Goal: Task Accomplishment & Management: Complete application form

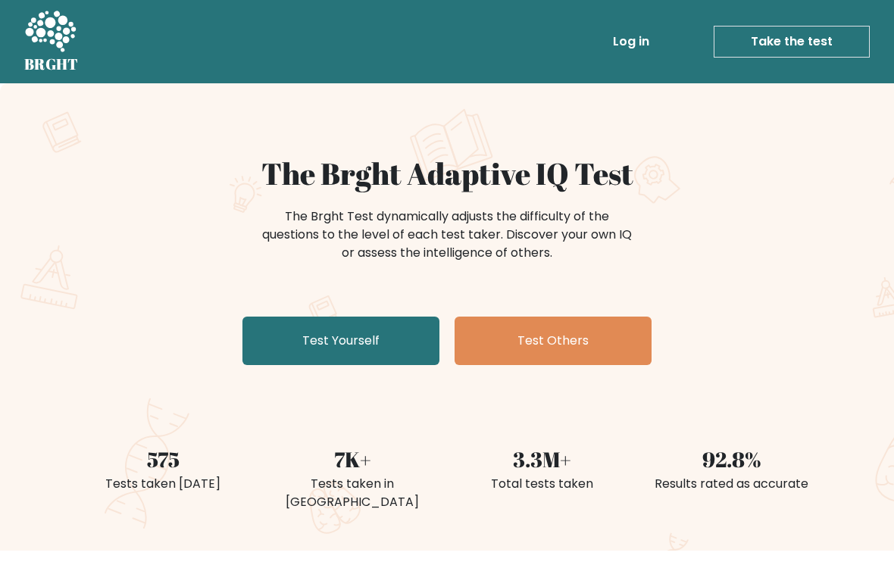
click at [294, 344] on link "Test Yourself" at bounding box center [341, 341] width 197 height 49
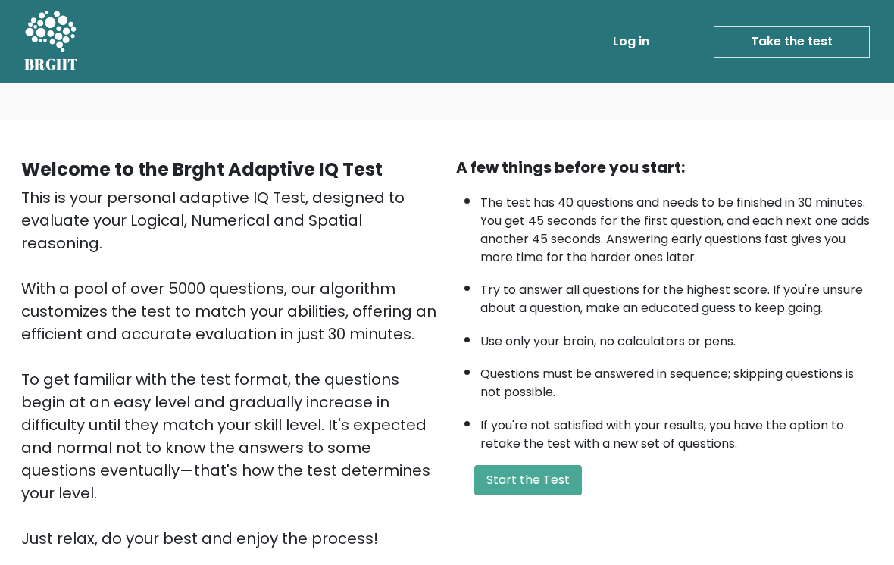
click at [528, 495] on button "Start the Test" at bounding box center [529, 480] width 108 height 30
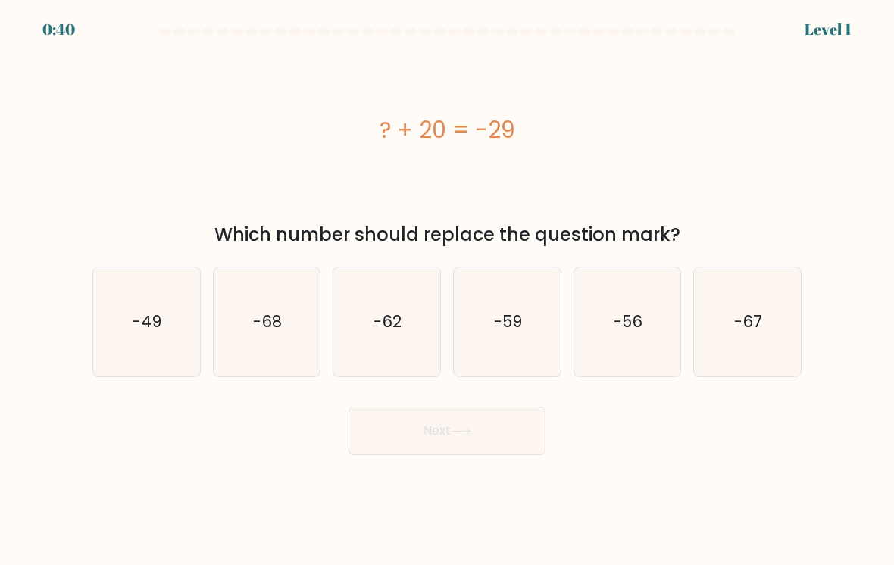
click at [124, 337] on icon "-49" at bounding box center [146, 322] width 107 height 107
click at [447, 290] on input "a. -49" at bounding box center [447, 287] width 1 height 8
radio input "true"
click at [505, 443] on button "Next" at bounding box center [447, 431] width 197 height 49
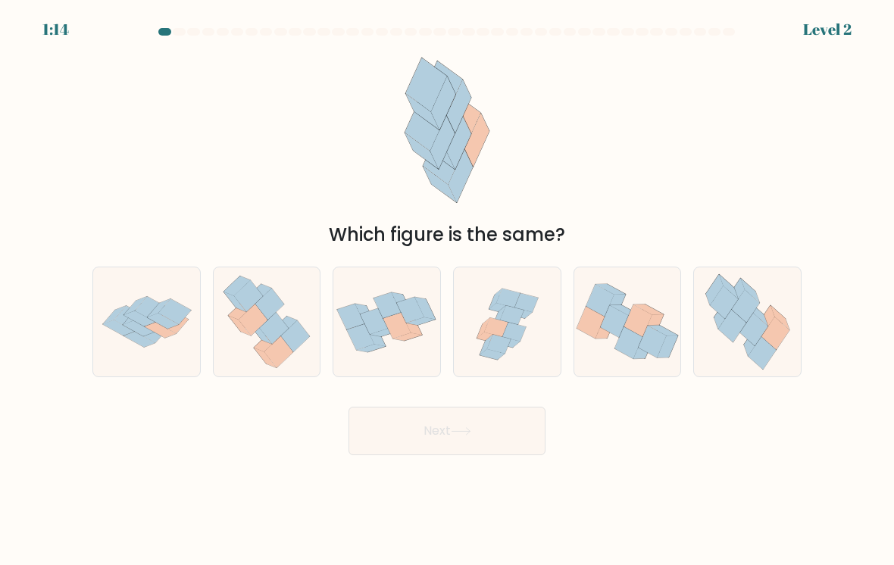
scroll to position [23, 0]
click at [775, 268] on icon at bounding box center [748, 322] width 100 height 109
click at [448, 283] on input "f." at bounding box center [447, 287] width 1 height 8
radio input "true"
click at [534, 468] on body "1:11 Level 2" at bounding box center [447, 282] width 894 height 565
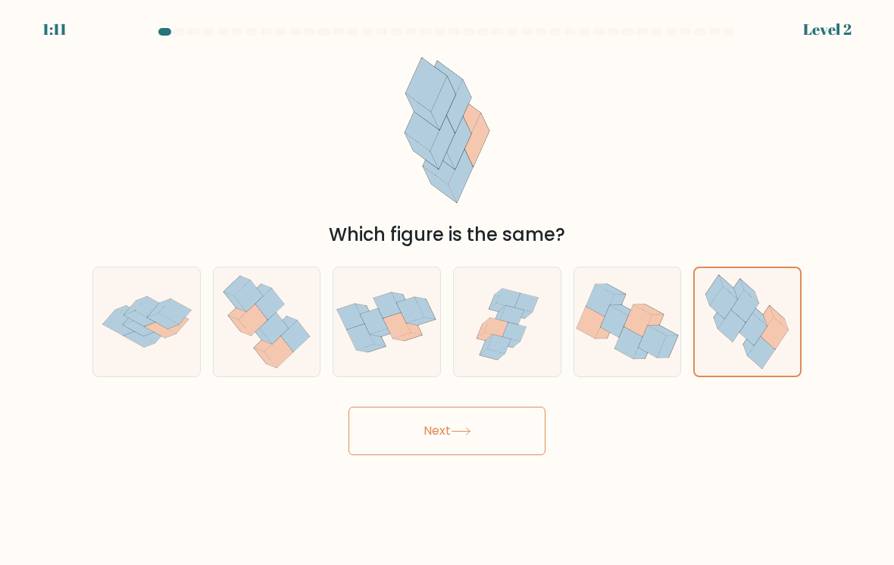
click at [528, 420] on button "Next" at bounding box center [447, 431] width 197 height 49
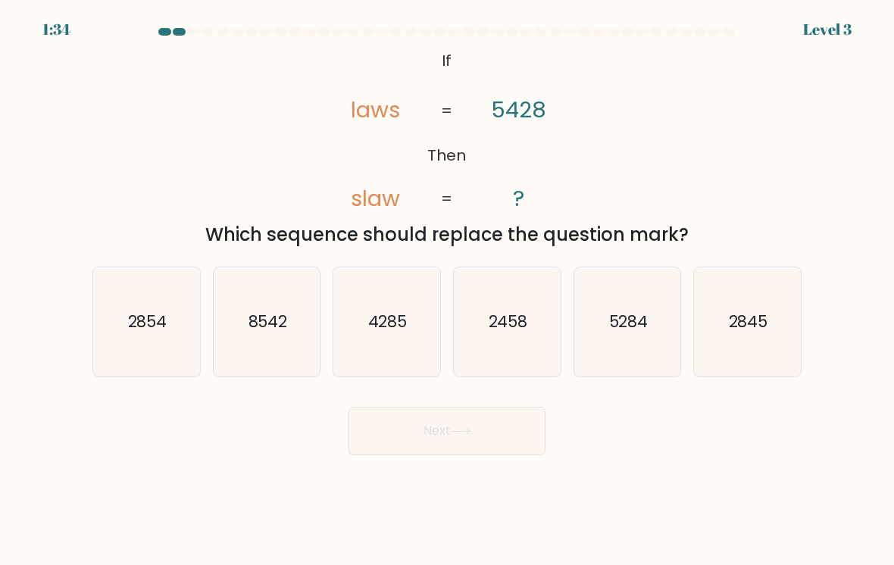
click at [291, 305] on icon "8542" at bounding box center [267, 322] width 107 height 107
click at [447, 290] on input "b. 8542" at bounding box center [447, 287] width 1 height 8
radio input "true"
click at [521, 409] on button "Next" at bounding box center [447, 431] width 197 height 49
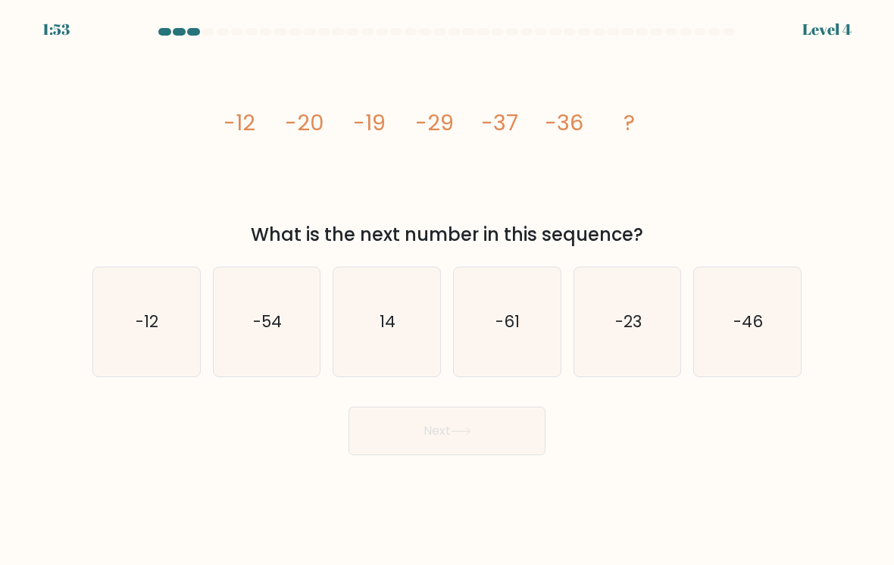
click at [340, 125] on icon "image/svg+xml -12 -20 -19 -29 -37 -36 ?" at bounding box center [447, 130] width 455 height 170
click at [655, 537] on body "1:42 Level 4" at bounding box center [447, 282] width 894 height 565
click at [695, 555] on body "1:28 Level 4" at bounding box center [447, 282] width 894 height 565
click at [770, 324] on icon "-46" at bounding box center [747, 322] width 107 height 107
click at [448, 290] on input "f. -46" at bounding box center [447, 287] width 1 height 8
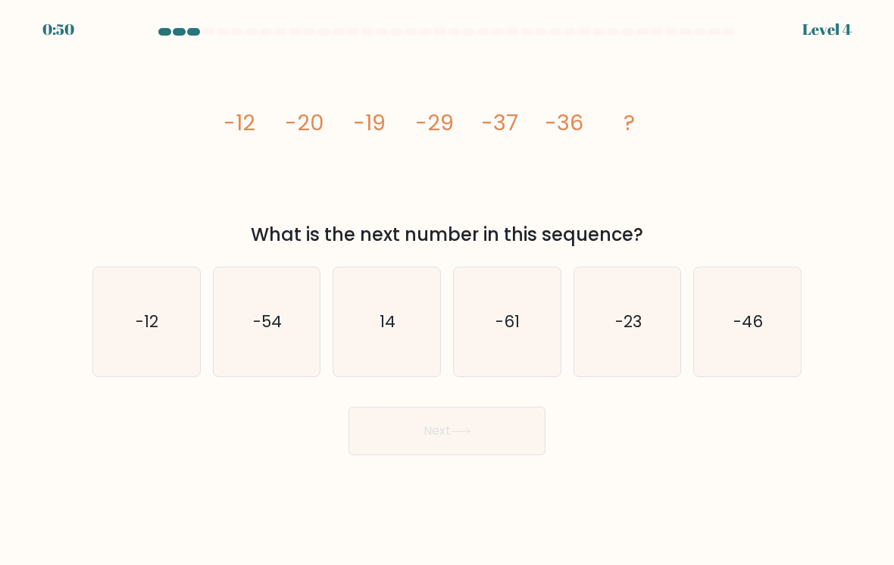
radio input "true"
click at [425, 421] on button "Next" at bounding box center [447, 431] width 197 height 49
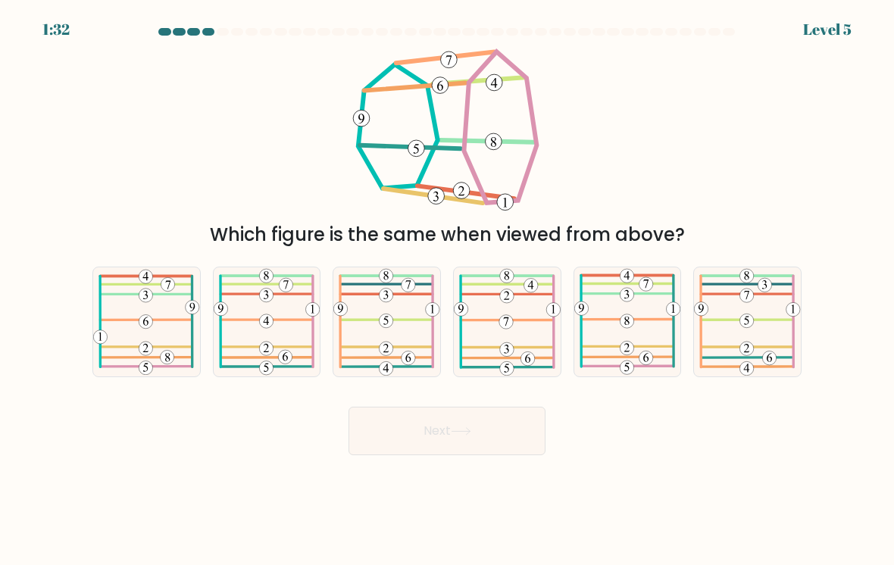
scroll to position [0, 0]
click at [508, 356] on 570 at bounding box center [507, 350] width 14 height 14
click at [448, 290] on input "d." at bounding box center [447, 287] width 1 height 8
radio input "true"
click at [506, 434] on button "Next" at bounding box center [447, 431] width 197 height 49
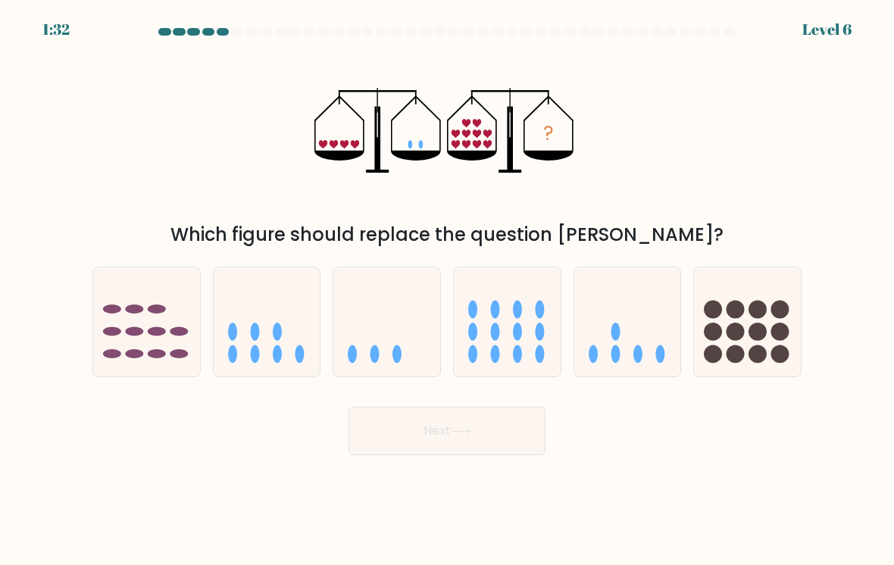
click at [632, 346] on icon at bounding box center [628, 322] width 107 height 89
click at [448, 290] on input "e." at bounding box center [447, 287] width 1 height 8
radio input "true"
click at [522, 431] on button "Next" at bounding box center [447, 431] width 197 height 49
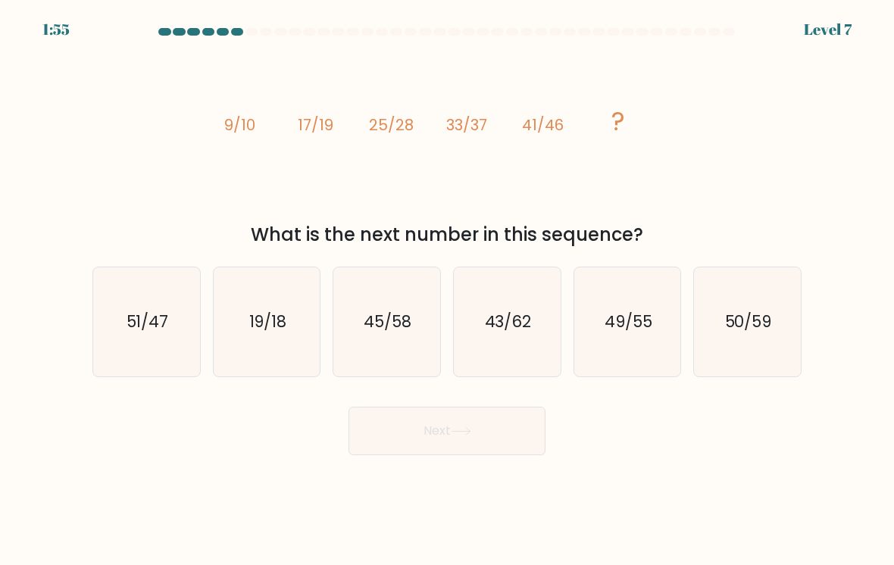
click at [650, 325] on text "49/55" at bounding box center [629, 322] width 48 height 22
click at [448, 290] on input "e. 49/55" at bounding box center [447, 287] width 1 height 8
radio input "true"
click at [432, 456] on button "Next" at bounding box center [447, 431] width 197 height 49
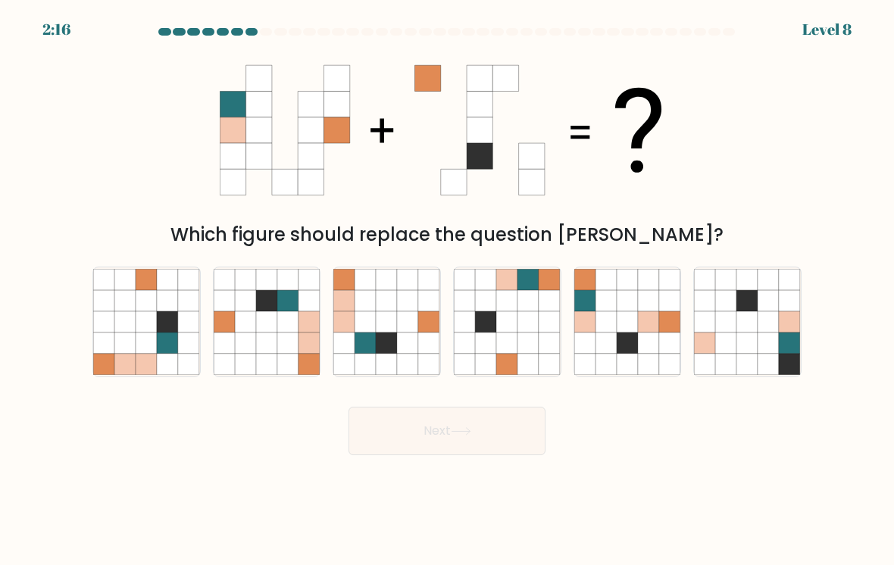
click at [638, 285] on icon at bounding box center [648, 279] width 21 height 21
click at [448, 285] on input "e." at bounding box center [447, 287] width 1 height 8
radio input "true"
click at [522, 366] on icon at bounding box center [528, 364] width 21 height 21
click at [448, 290] on input "d." at bounding box center [447, 287] width 1 height 8
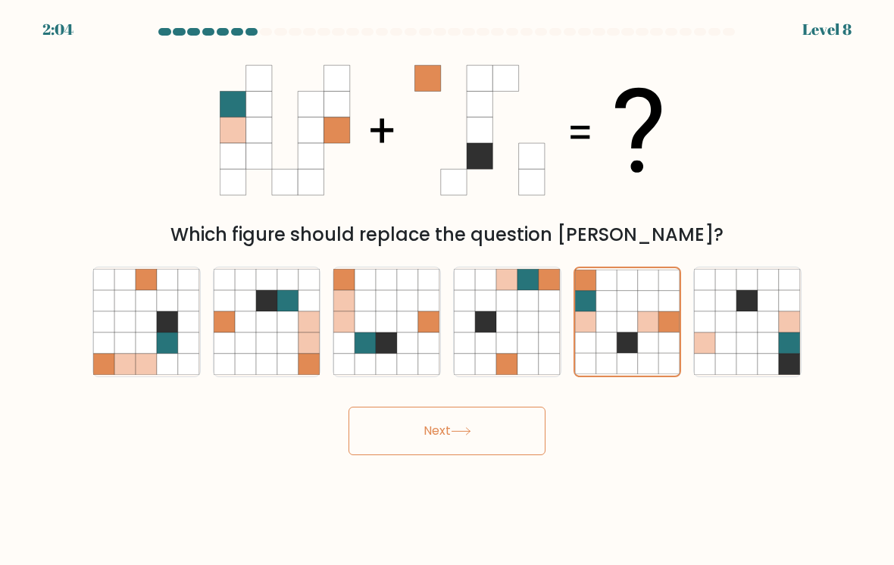
radio input "true"
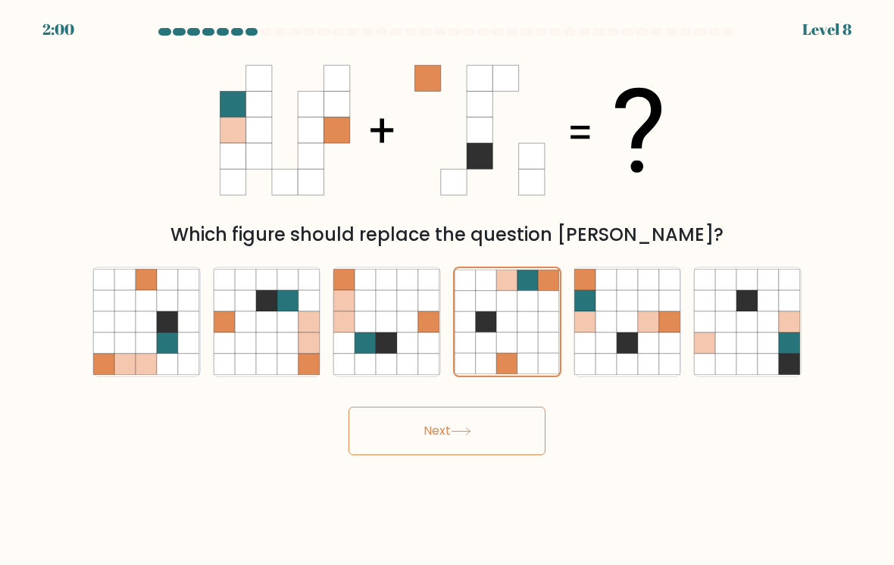
click at [506, 424] on button "Next" at bounding box center [447, 431] width 197 height 49
click at [520, 445] on button "Next" at bounding box center [447, 431] width 197 height 49
click at [475, 453] on button "Next" at bounding box center [447, 431] width 197 height 49
click at [474, 432] on button "Next" at bounding box center [447, 431] width 197 height 49
click at [449, 455] on button "Next" at bounding box center [447, 431] width 197 height 49
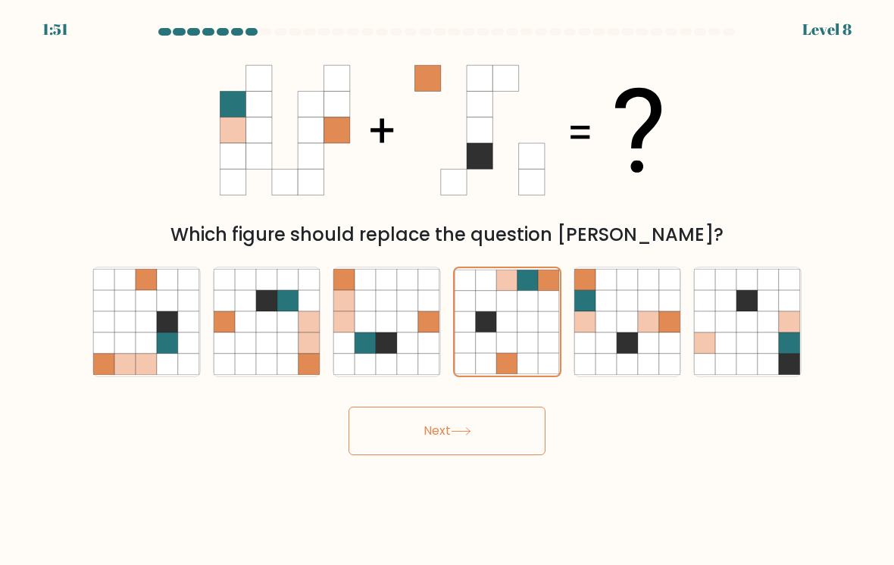
scroll to position [23, 0]
click at [634, 333] on icon at bounding box center [627, 343] width 21 height 21
click at [448, 290] on input "e." at bounding box center [447, 287] width 1 height 8
radio input "true"
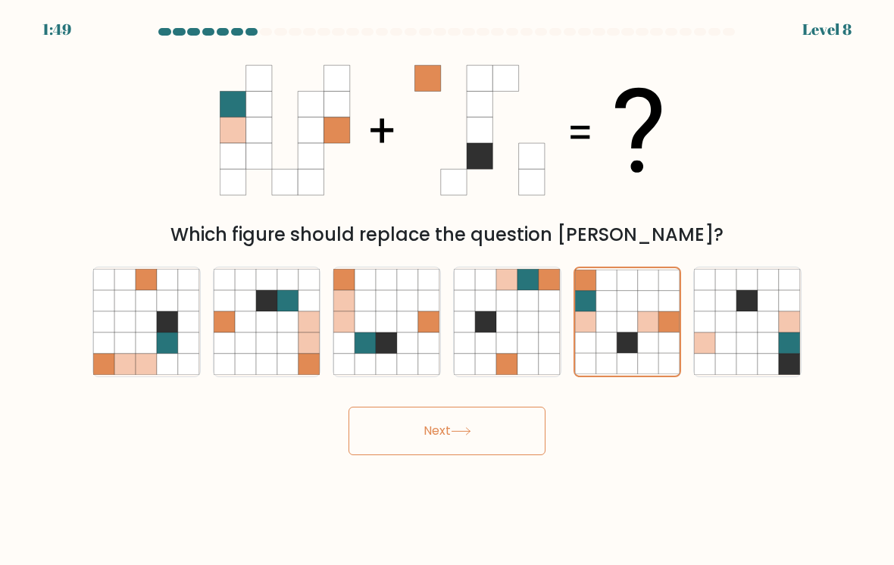
click at [604, 334] on icon at bounding box center [607, 343] width 21 height 21
click at [448, 290] on input "e." at bounding box center [447, 287] width 1 height 8
click at [495, 333] on icon at bounding box center [485, 343] width 21 height 21
click at [448, 290] on input "d." at bounding box center [447, 287] width 1 height 8
radio input "true"
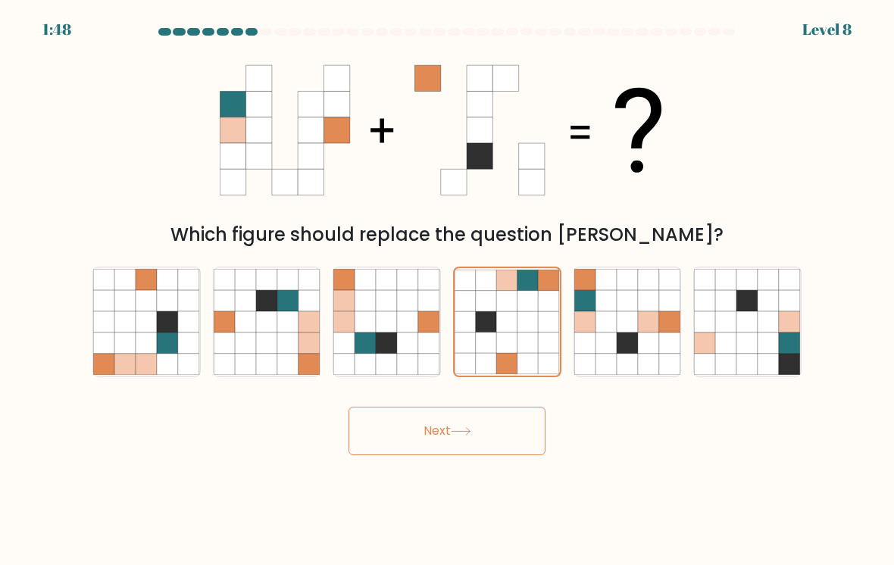
click at [480, 416] on button "Next" at bounding box center [447, 431] width 197 height 49
click at [437, 418] on button "Next" at bounding box center [447, 431] width 197 height 49
click at [432, 412] on button "Next" at bounding box center [447, 431] width 197 height 49
click at [456, 409] on button "Next" at bounding box center [447, 431] width 197 height 49
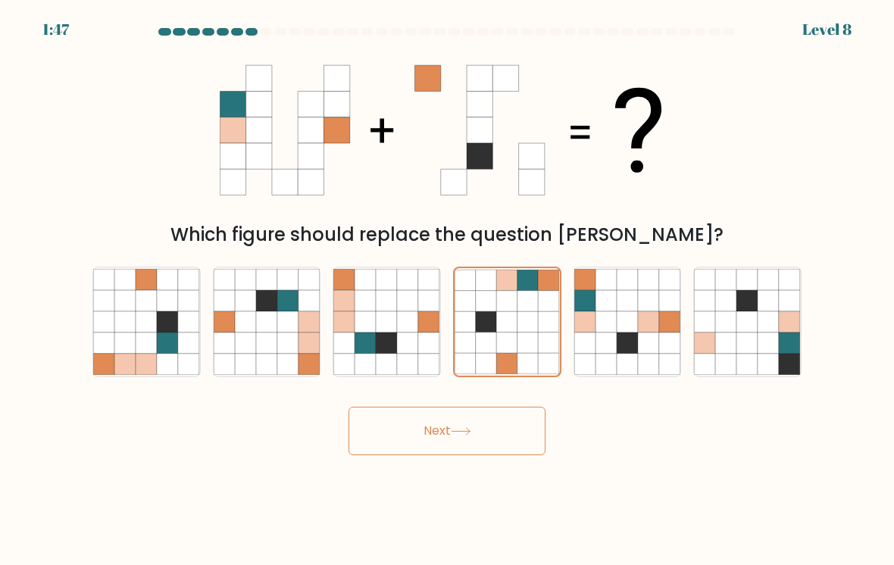
scroll to position [0, 0]
click at [462, 435] on icon at bounding box center [461, 431] width 18 height 7
click at [500, 434] on button "Next" at bounding box center [447, 431] width 197 height 49
click at [501, 415] on button "Next" at bounding box center [447, 431] width 197 height 49
click at [498, 412] on div "Next" at bounding box center [447, 426] width 728 height 60
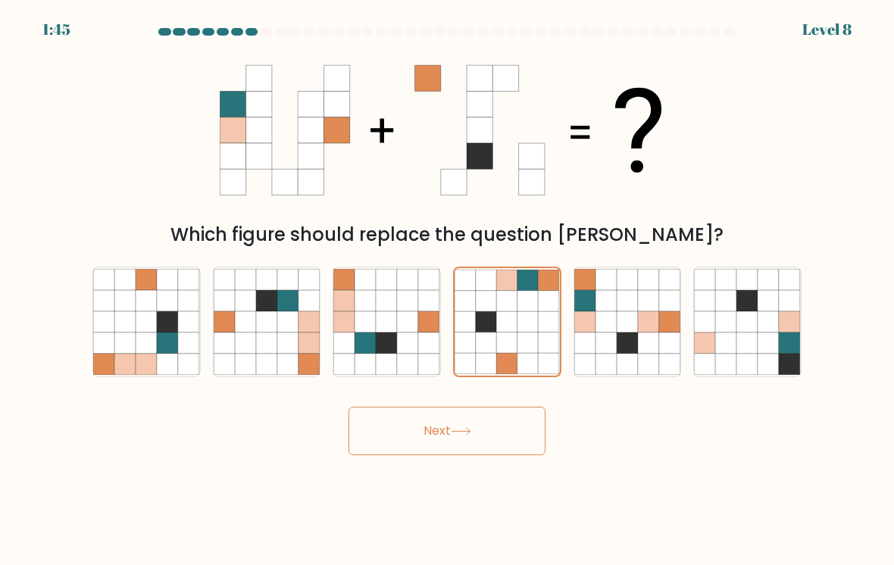
click at [468, 377] on div at bounding box center [507, 322] width 108 height 111
click at [448, 290] on input "d." at bounding box center [447, 287] width 1 height 8
click at [486, 437] on button "Next" at bounding box center [447, 431] width 197 height 49
click at [146, 350] on icon at bounding box center [146, 343] width 21 height 21
click at [447, 290] on input "a." at bounding box center [447, 287] width 1 height 8
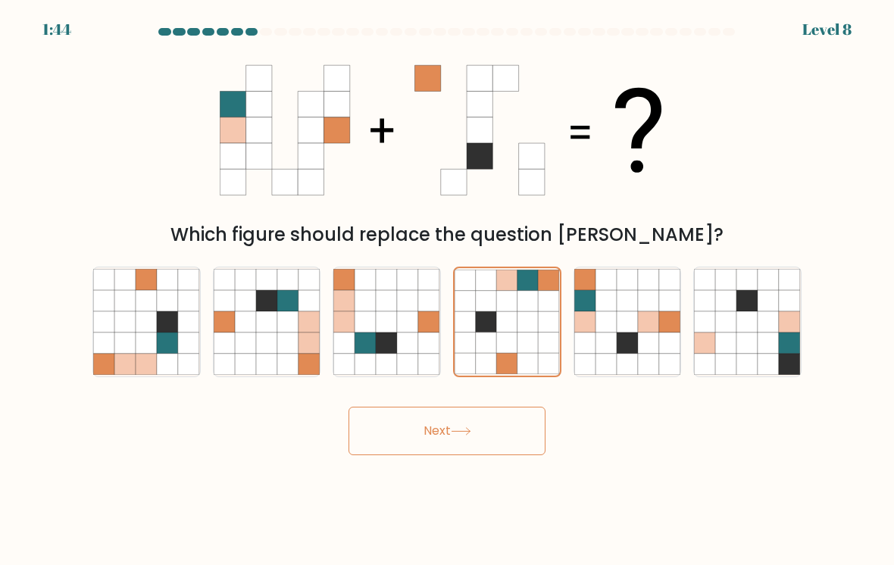
radio input "true"
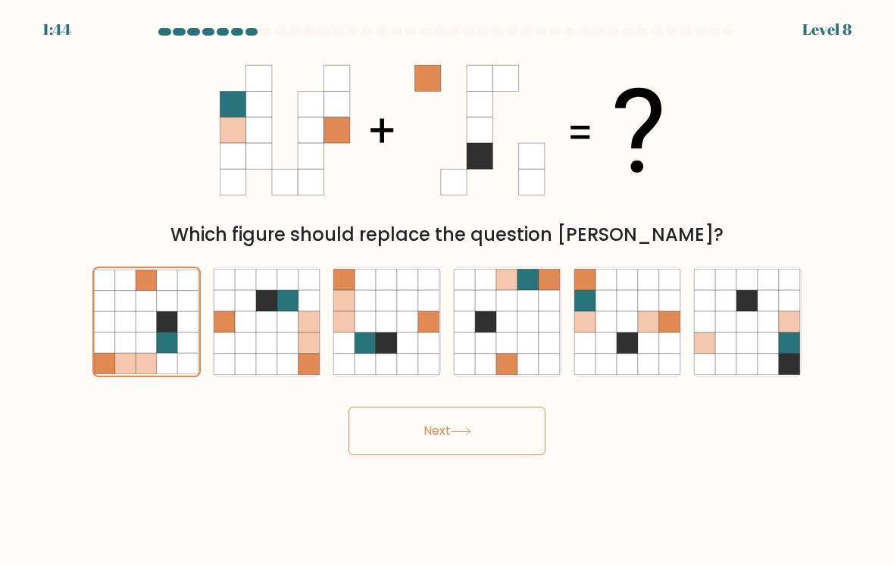
click at [450, 442] on button "Next" at bounding box center [447, 431] width 197 height 49
click at [249, 333] on icon at bounding box center [245, 322] width 21 height 21
click at [447, 290] on input "b." at bounding box center [447, 287] width 1 height 8
radio input "true"
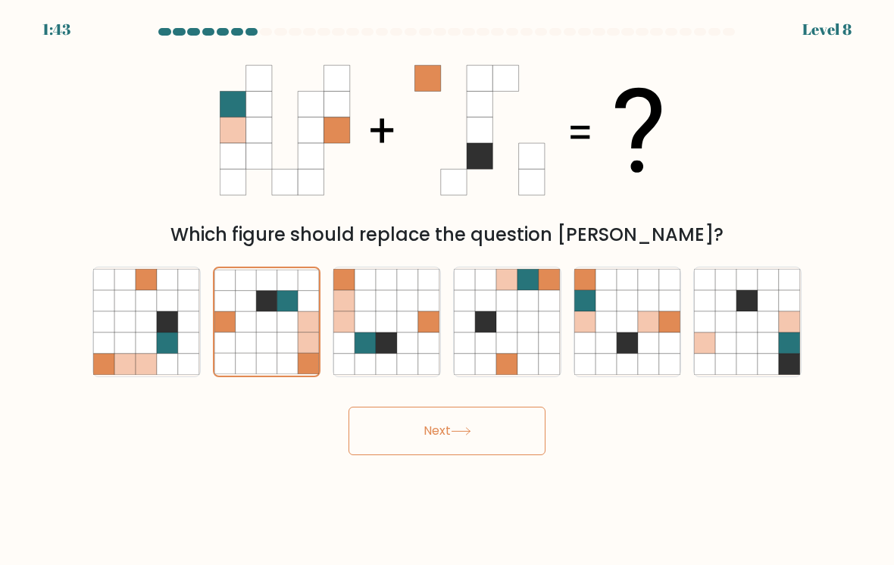
click at [403, 327] on icon at bounding box center [408, 322] width 21 height 21
click at [447, 290] on input "c." at bounding box center [447, 287] width 1 height 8
radio input "true"
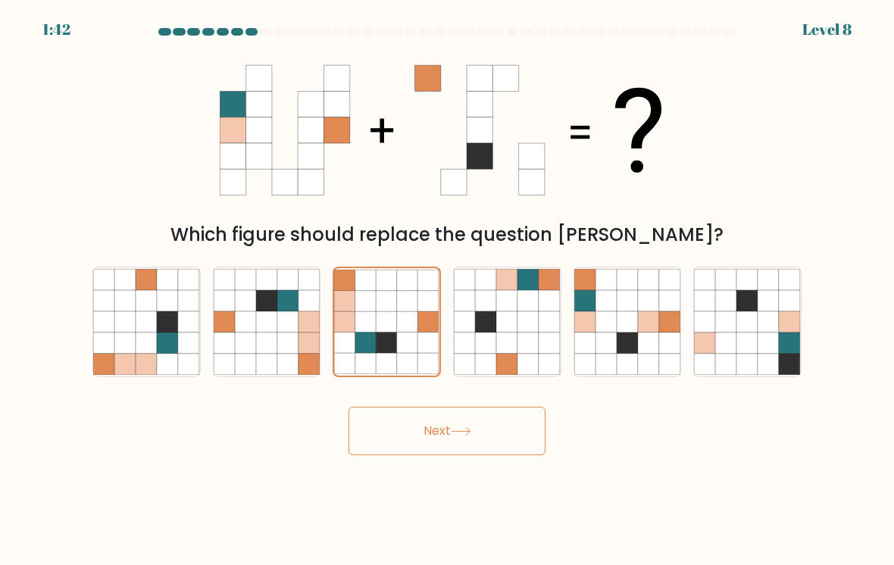
click at [526, 350] on icon at bounding box center [528, 343] width 21 height 21
click at [448, 290] on input "d." at bounding box center [447, 287] width 1 height 8
radio input "true"
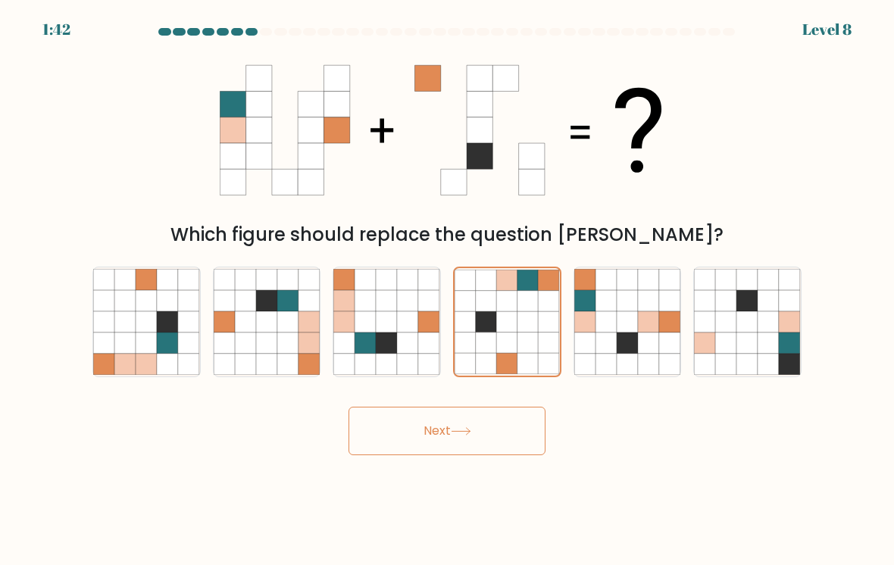
click at [478, 441] on button "Next" at bounding box center [447, 431] width 197 height 49
click at [506, 299] on icon at bounding box center [506, 300] width 21 height 21
click at [448, 290] on input "d." at bounding box center [447, 287] width 1 height 8
radio input "true"
click at [519, 333] on icon at bounding box center [528, 322] width 21 height 21
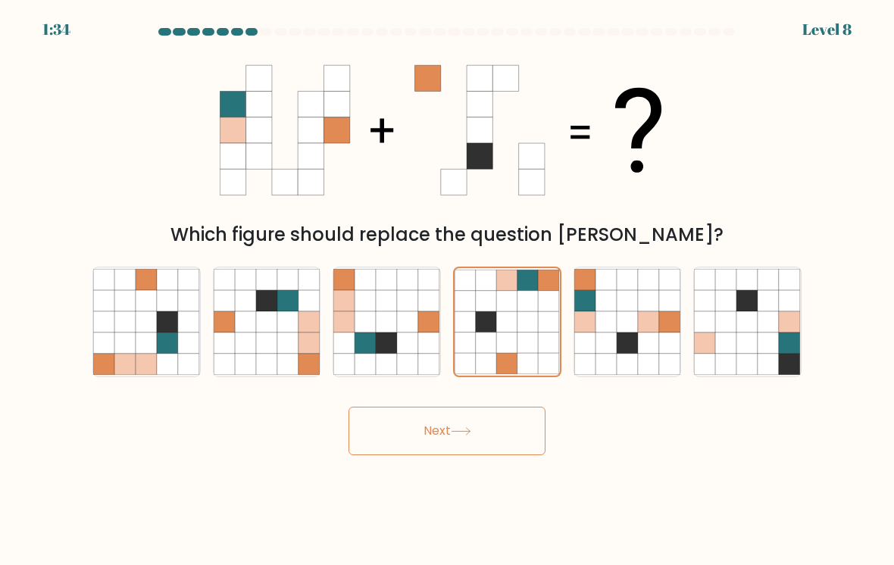
click at [448, 290] on input "d." at bounding box center [447, 287] width 1 height 8
click at [475, 431] on button "Next" at bounding box center [447, 431] width 197 height 49
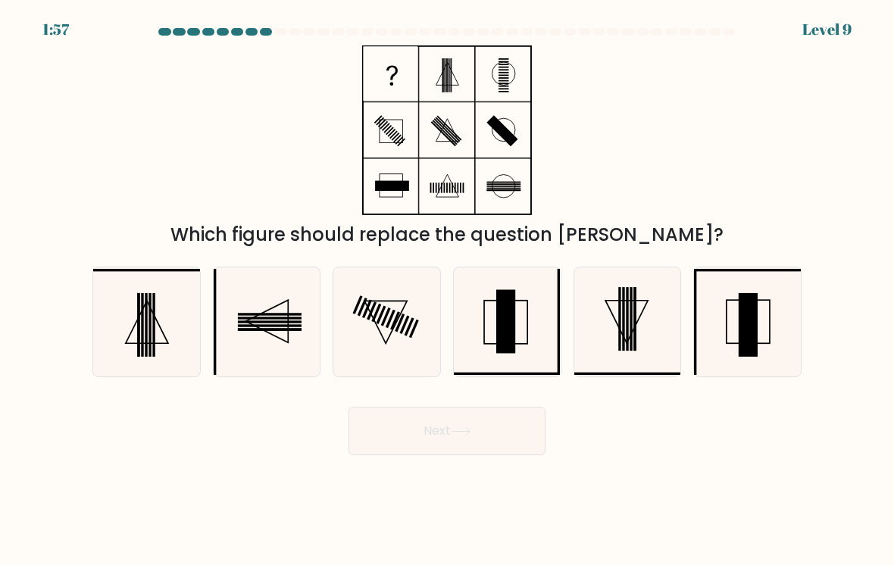
click at [741, 344] on rect at bounding box center [748, 325] width 19 height 64
click at [448, 290] on input "f." at bounding box center [447, 287] width 1 height 8
radio input "true"
click at [518, 358] on icon at bounding box center [507, 322] width 107 height 107
click at [448, 290] on input "d." at bounding box center [447, 287] width 1 height 8
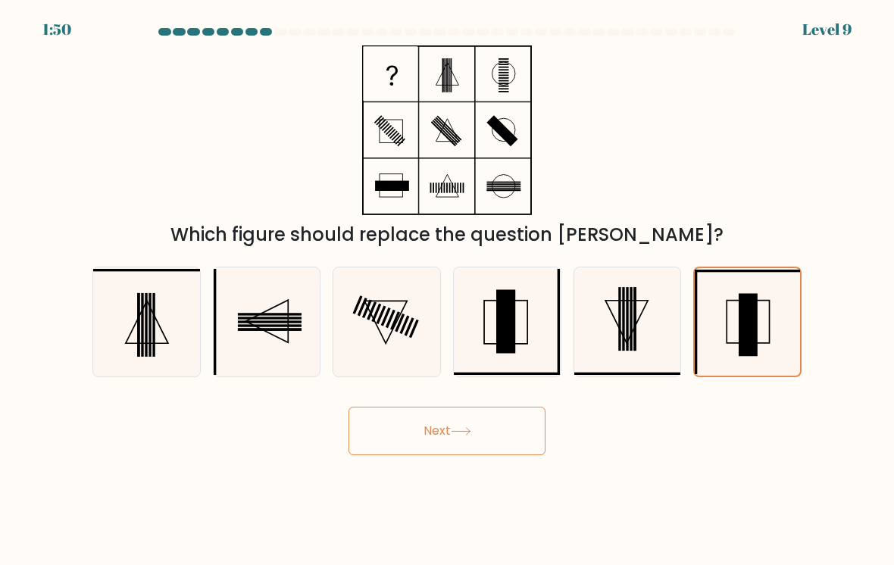
radio input "true"
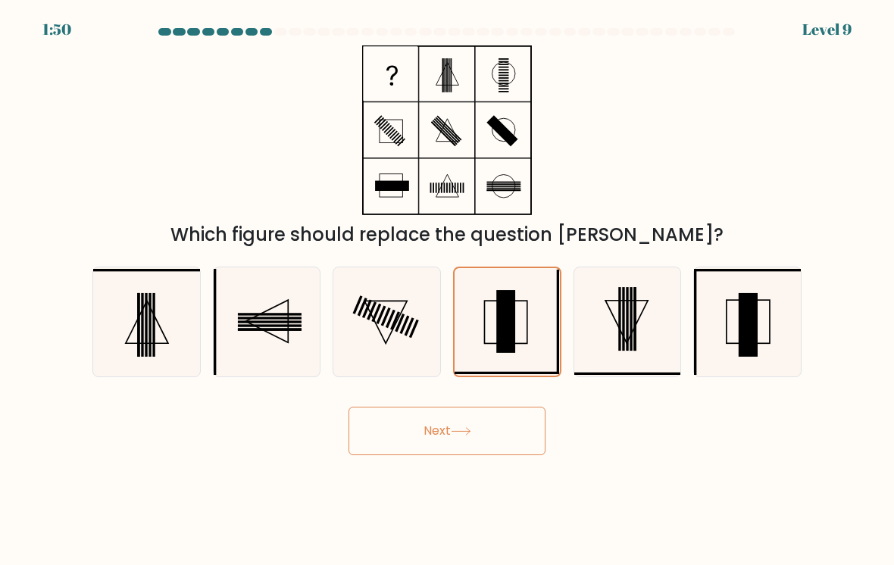
click at [718, 350] on icon at bounding box center [747, 322] width 107 height 107
click at [448, 290] on input "f." at bounding box center [447, 287] width 1 height 8
radio input "true"
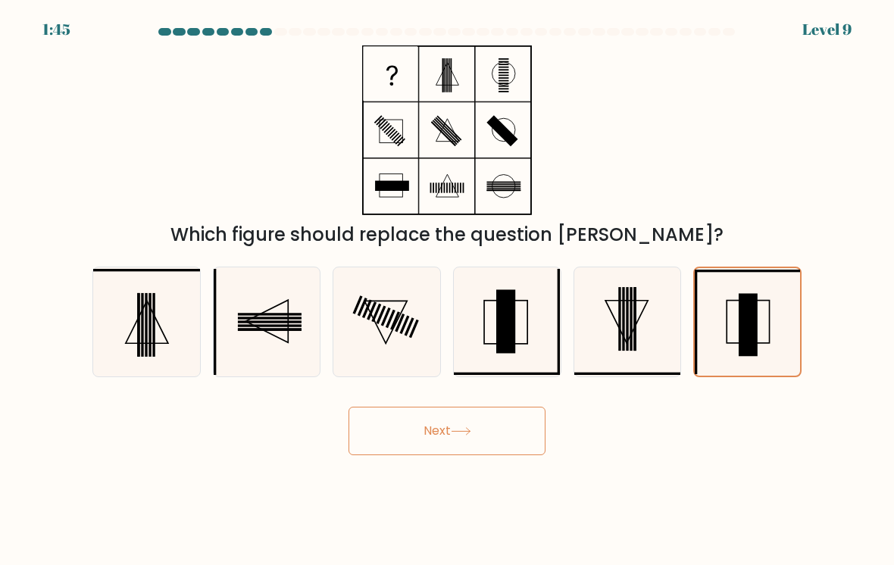
click at [503, 445] on button "Next" at bounding box center [447, 431] width 197 height 49
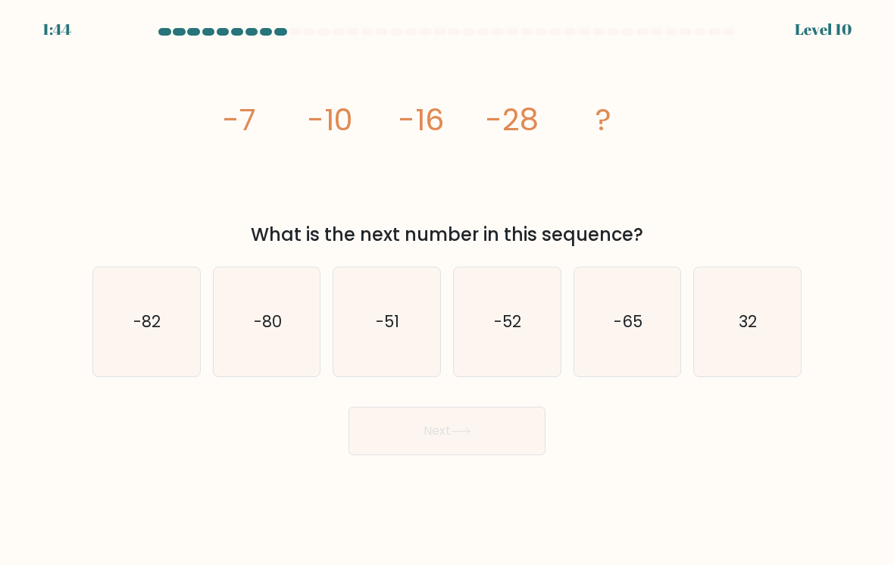
click at [488, 427] on button "Next" at bounding box center [447, 431] width 197 height 49
click at [77, 88] on form at bounding box center [447, 242] width 894 height 428
click at [523, 343] on icon "-52" at bounding box center [507, 322] width 107 height 107
click at [448, 290] on input "d. -52" at bounding box center [447, 287] width 1 height 8
radio input "true"
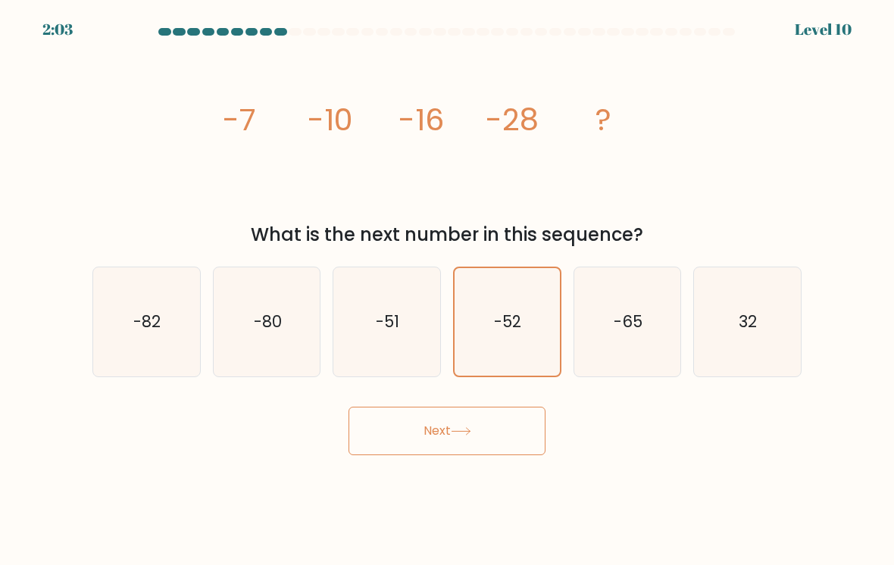
click at [779, 333] on icon "32" at bounding box center [747, 322] width 107 height 107
click at [448, 290] on input "f. 32" at bounding box center [447, 287] width 1 height 8
radio input "true"
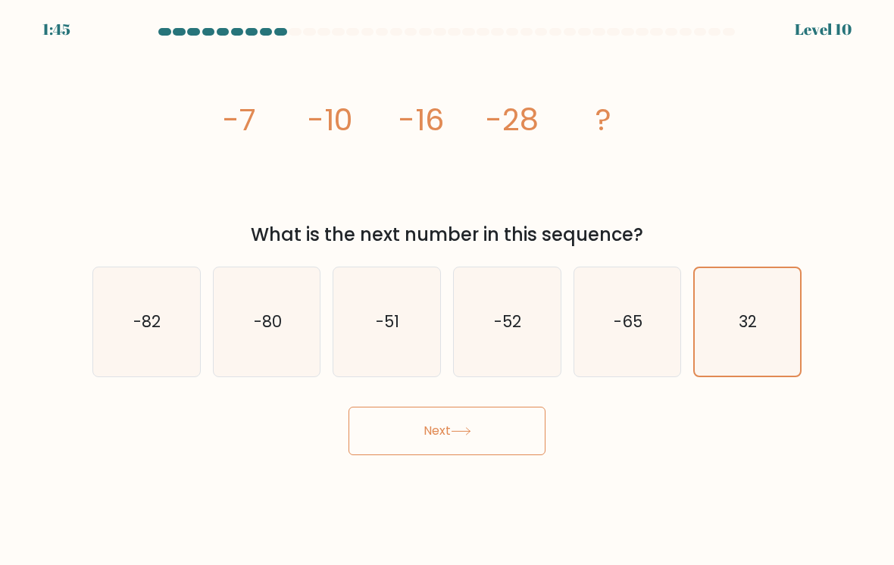
click at [778, 541] on body "1:45 Level 10" at bounding box center [447, 282] width 894 height 565
click at [512, 341] on icon "-52" at bounding box center [507, 322] width 107 height 107
click at [448, 290] on input "d. -52" at bounding box center [447, 287] width 1 height 8
radio input "true"
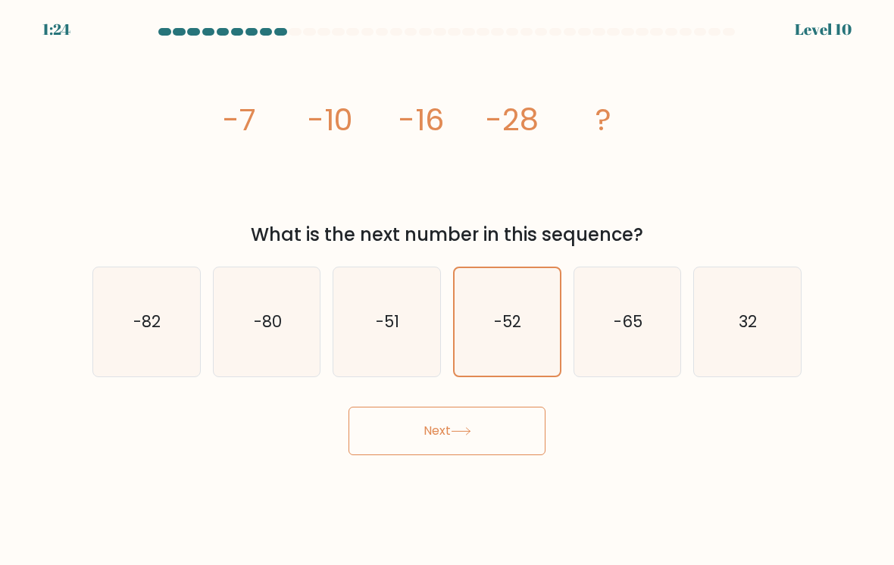
click at [465, 450] on button "Next" at bounding box center [447, 431] width 197 height 49
click at [473, 443] on button "Next" at bounding box center [447, 431] width 197 height 49
click at [487, 319] on icon "-52" at bounding box center [507, 322] width 107 height 107
click at [448, 290] on input "d. -52" at bounding box center [447, 287] width 1 height 8
radio input "true"
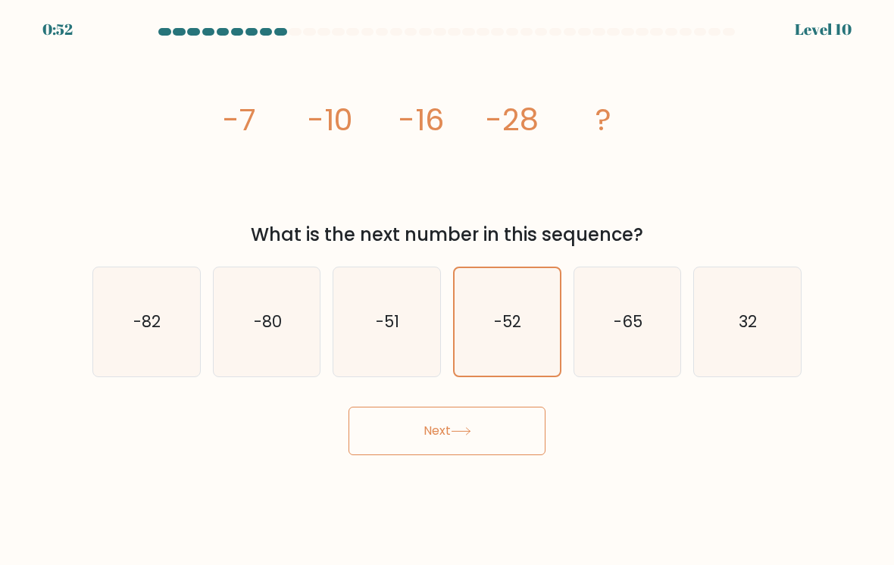
click at [528, 436] on button "Next" at bounding box center [447, 431] width 197 height 49
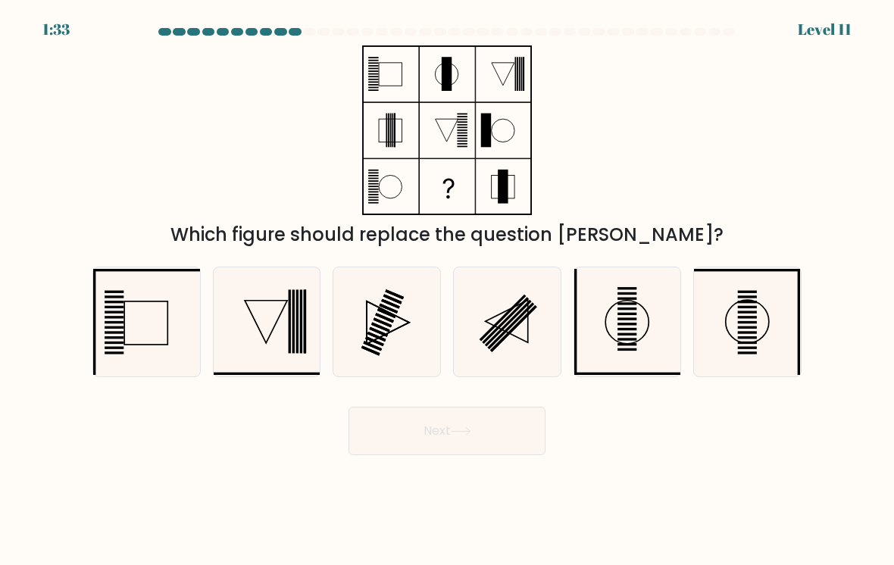
click at [807, 148] on div "Which figure should replace the question [PERSON_NAME]?" at bounding box center [447, 146] width 728 height 203
click at [273, 324] on icon at bounding box center [267, 322] width 107 height 107
click at [447, 290] on input "b." at bounding box center [447, 287] width 1 height 8
radio input "true"
click at [453, 427] on button "Next" at bounding box center [447, 431] width 197 height 49
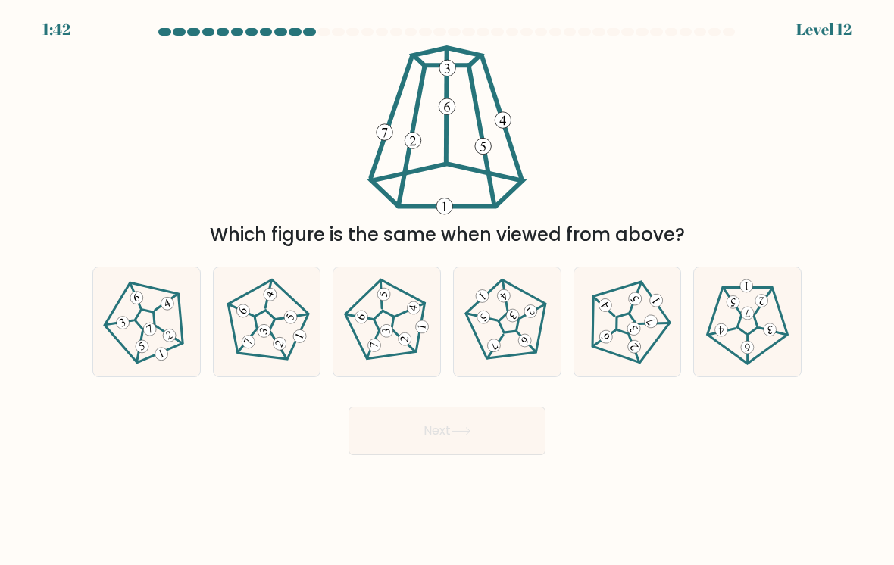
click at [868, 176] on form at bounding box center [447, 242] width 894 height 428
click at [280, 350] on 295 at bounding box center [279, 343] width 17 height 17
click at [447, 290] on input "b." at bounding box center [447, 287] width 1 height 8
radio input "true"
click at [491, 444] on button "Next" at bounding box center [447, 431] width 197 height 49
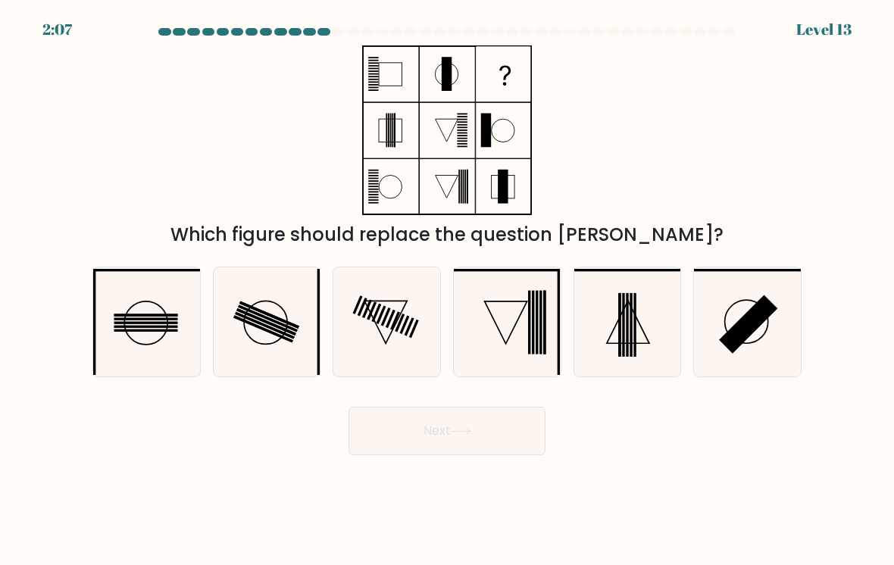
click at [537, 342] on rect at bounding box center [538, 322] width 2 height 64
click at [448, 290] on input "d." at bounding box center [447, 287] width 1 height 8
radio input "true"
click at [498, 434] on button "Next" at bounding box center [447, 431] width 197 height 49
click at [888, 443] on form at bounding box center [447, 242] width 894 height 428
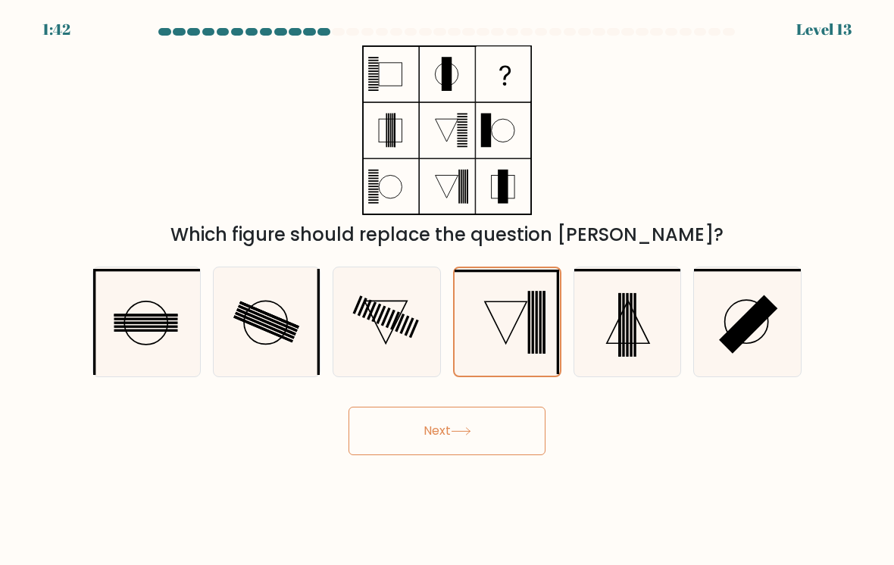
click at [703, 195] on div "Which figure should replace the question mark?" at bounding box center [447, 146] width 728 height 203
click at [496, 442] on button "Next" at bounding box center [447, 431] width 197 height 49
click at [480, 435] on button "Next" at bounding box center [447, 431] width 197 height 49
click at [509, 344] on icon at bounding box center [506, 323] width 42 height 42
click at [448, 290] on input "d." at bounding box center [447, 287] width 1 height 8
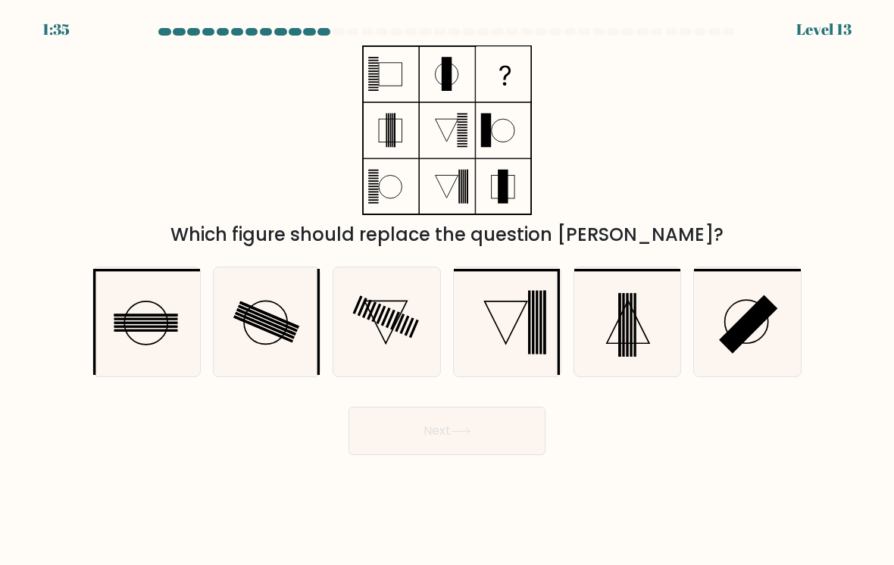
radio input "true"
click at [491, 431] on button "Next" at bounding box center [447, 431] width 197 height 49
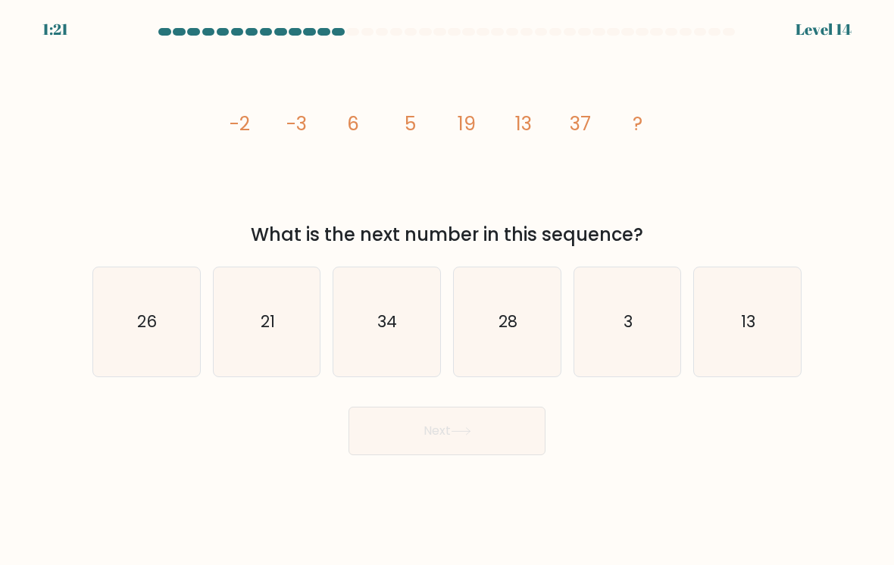
click at [243, 108] on icon "image/svg+xml -2 -3 6 5 19 13 37 ?" at bounding box center [447, 130] width 455 height 170
click at [748, 163] on div "image/svg+xml -2 -3 6 5 19 13 37 ? What is the next number in this sequence?" at bounding box center [447, 146] width 728 height 203
click at [404, 360] on icon "34" at bounding box center [387, 322] width 107 height 107
click at [447, 290] on input "c. 34" at bounding box center [447, 287] width 1 height 8
radio input "true"
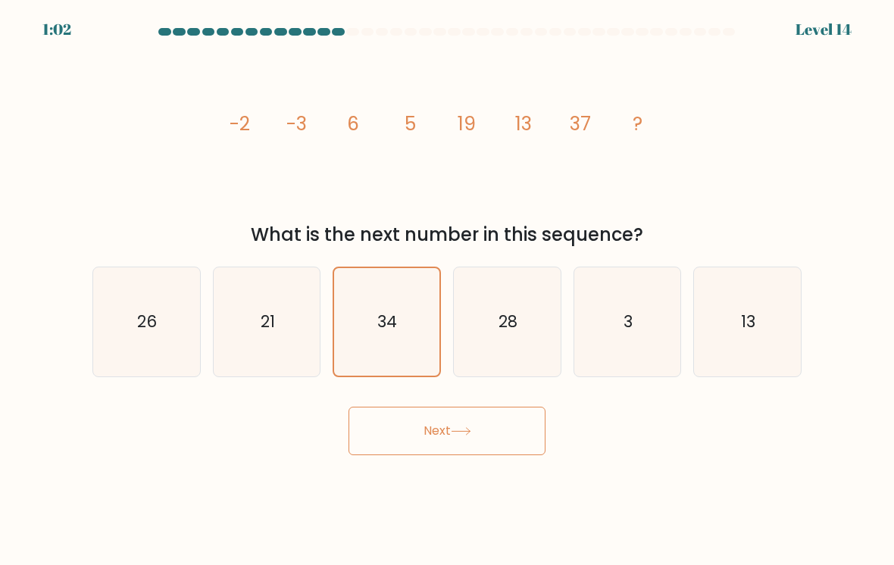
click at [370, 307] on icon "34" at bounding box center [386, 322] width 105 height 105
click at [447, 290] on input "c. 34" at bounding box center [447, 287] width 1 height 8
click at [465, 423] on button "Next" at bounding box center [447, 431] width 197 height 49
click at [470, 431] on button "Next" at bounding box center [447, 431] width 197 height 49
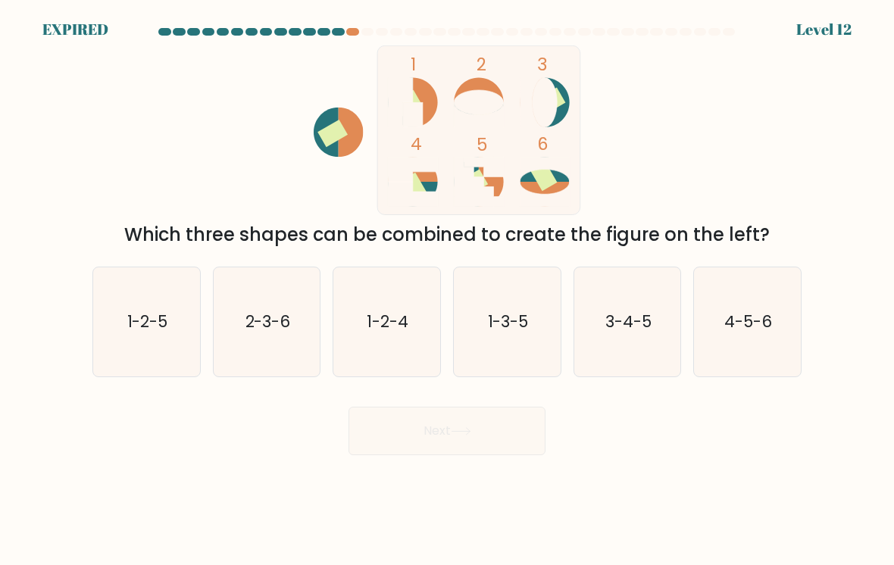
click at [476, 362] on icon "1-3-5" at bounding box center [507, 322] width 107 height 107
click at [448, 290] on input "d. 1-3-5" at bounding box center [447, 287] width 1 height 8
radio input "true"
click at [512, 356] on icon "1-3-5" at bounding box center [507, 322] width 105 height 105
click at [448, 290] on input "d. 1-3-5" at bounding box center [447, 287] width 1 height 8
